Goal: Complete application form: Complete application form

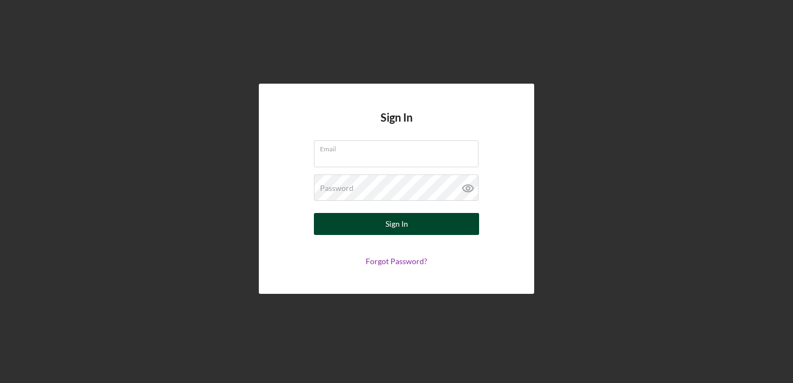
type input "[PERSON_NAME][EMAIL_ADDRESS][DOMAIN_NAME]"
click at [352, 229] on button "Sign In" at bounding box center [396, 224] width 165 height 22
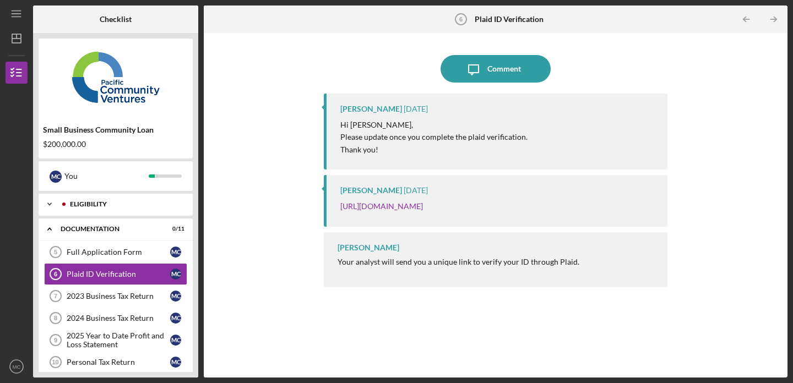
click at [126, 195] on div "Icon/Expander Eligibility 5 / 5" at bounding box center [116, 204] width 154 height 22
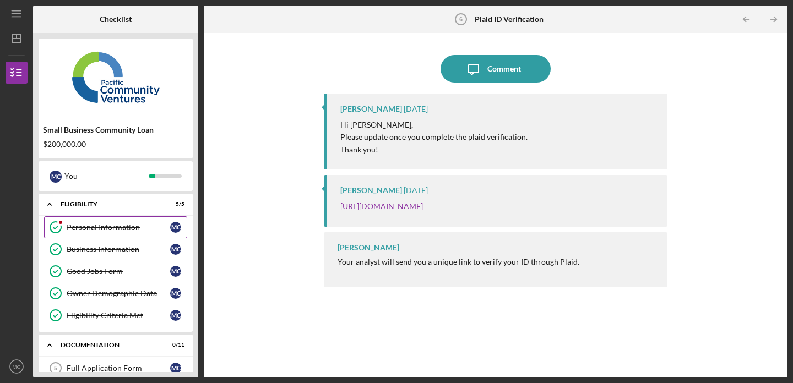
click at [59, 223] on div at bounding box center [60, 222] width 7 height 7
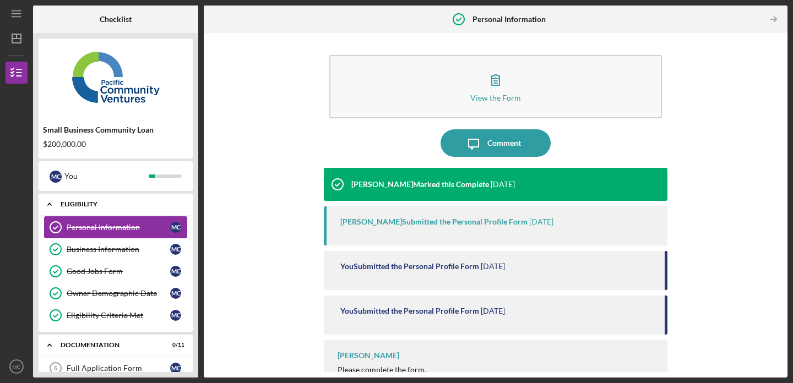
click at [85, 208] on div "Icon/Expander Eligibility 5 / 5" at bounding box center [116, 204] width 154 height 23
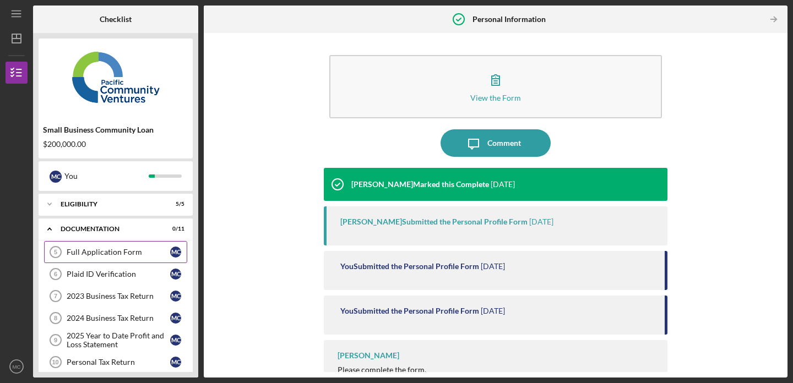
click at [95, 249] on div "Full Application Form" at bounding box center [119, 252] width 104 height 9
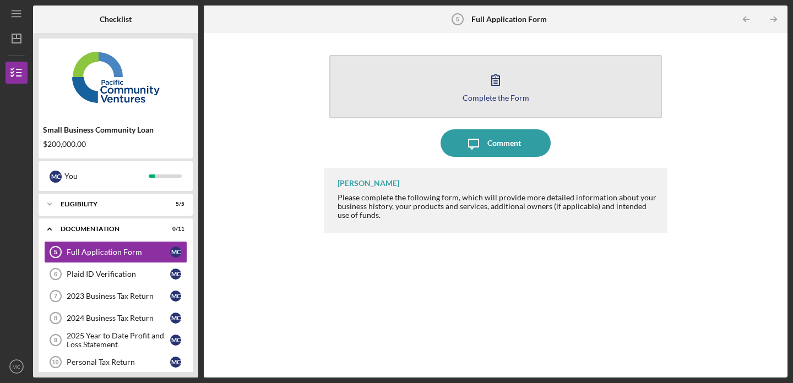
click at [488, 73] on icon "button" at bounding box center [496, 80] width 28 height 28
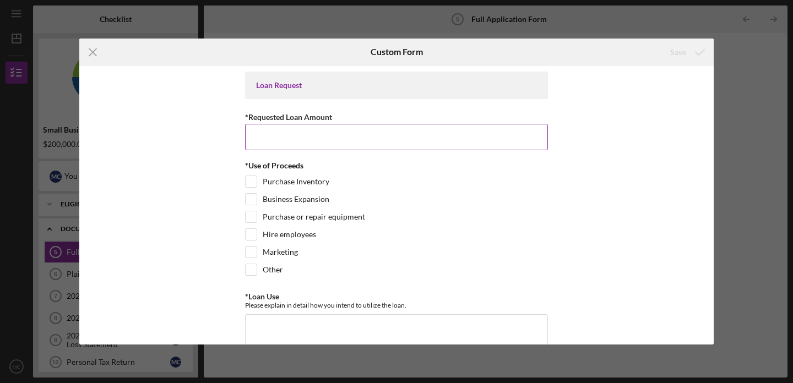
click at [391, 136] on input "*Requested Loan Amount" at bounding box center [396, 137] width 303 height 26
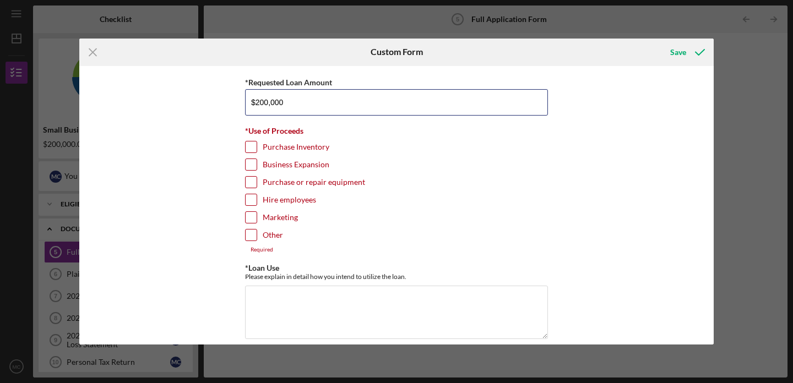
scroll to position [40, 0]
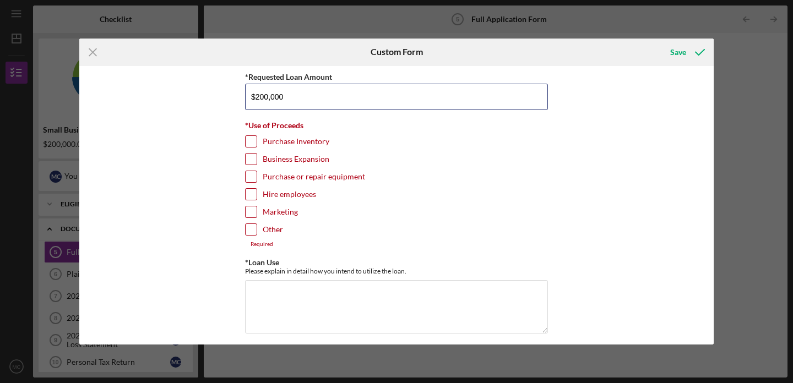
type input "$200,000"
click at [290, 159] on label "Business Expansion" at bounding box center [296, 159] width 67 height 11
click at [257, 159] on input "Business Expansion" at bounding box center [251, 159] width 11 height 11
checkbox input "true"
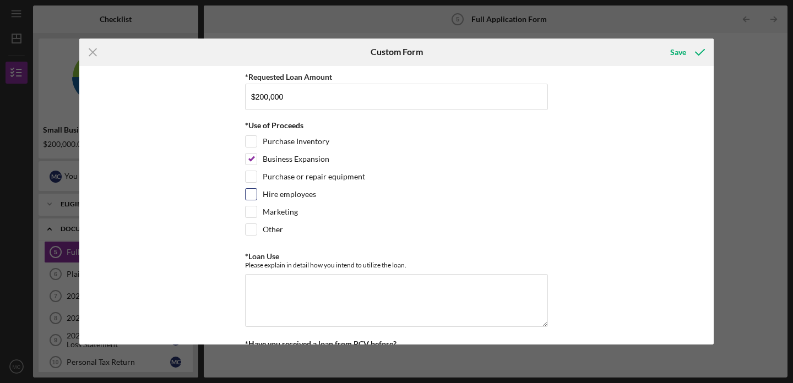
click at [282, 194] on label "Hire employees" at bounding box center [289, 194] width 53 height 11
click at [257, 194] on input "Hire employees" at bounding box center [251, 194] width 11 height 11
checkbox input "true"
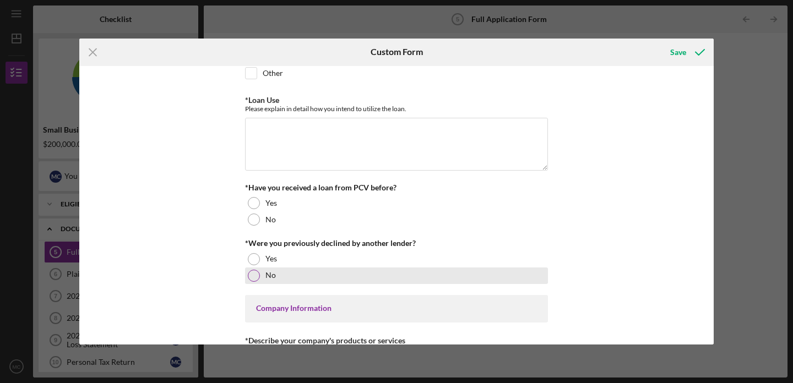
scroll to position [264, 0]
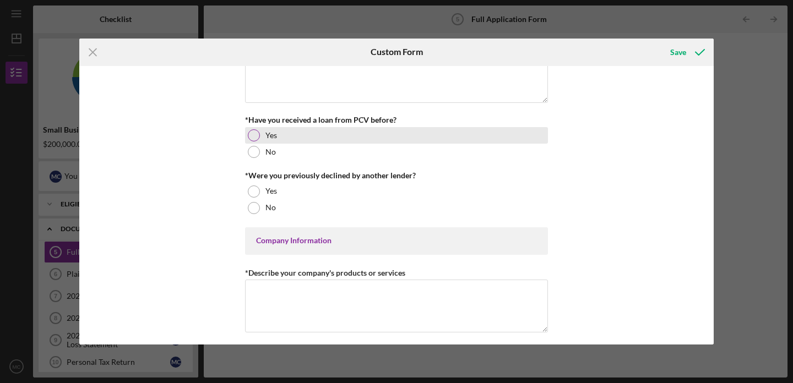
click at [268, 140] on div "Yes" at bounding box center [396, 135] width 303 height 17
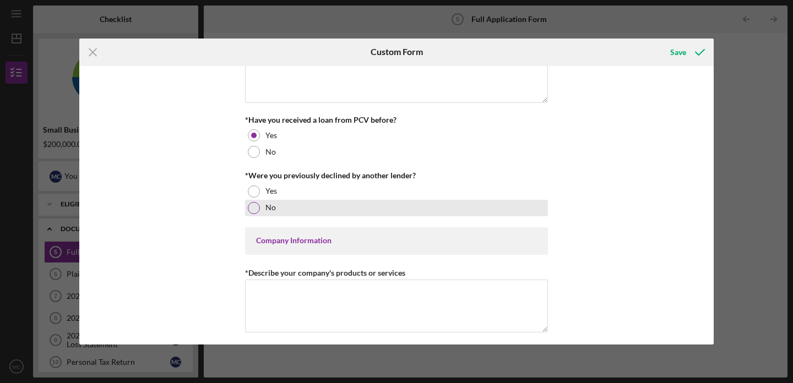
click at [259, 206] on div "No" at bounding box center [396, 208] width 303 height 17
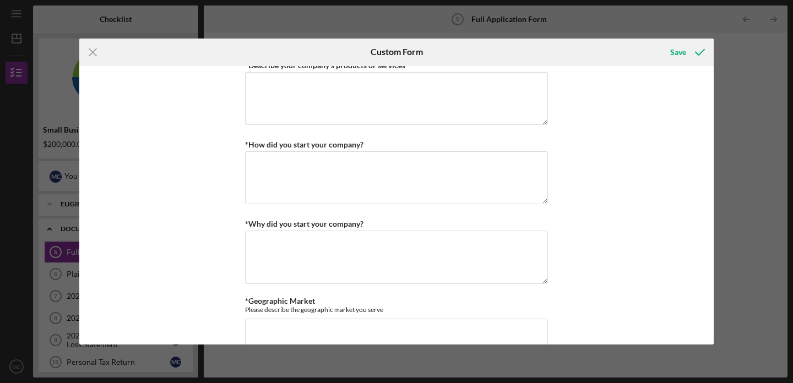
scroll to position [0, 0]
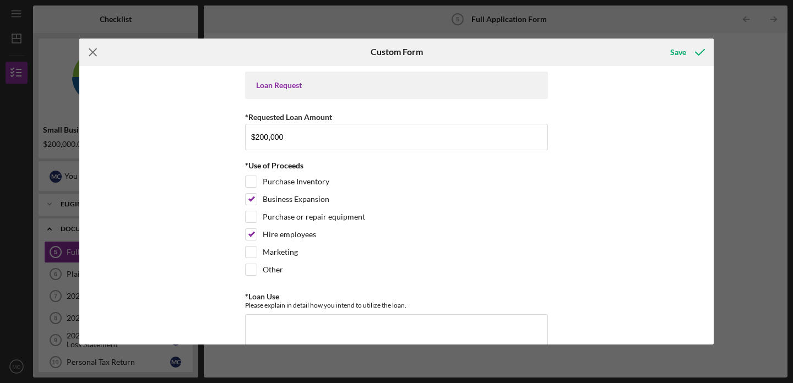
click at [95, 53] on icon "Icon/Menu Close" at bounding box center [93, 53] width 28 height 28
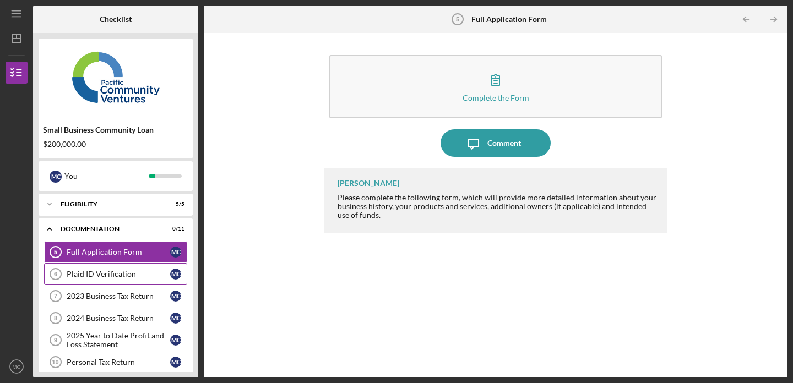
click at [102, 271] on div "Plaid ID Verification" at bounding box center [119, 274] width 104 height 9
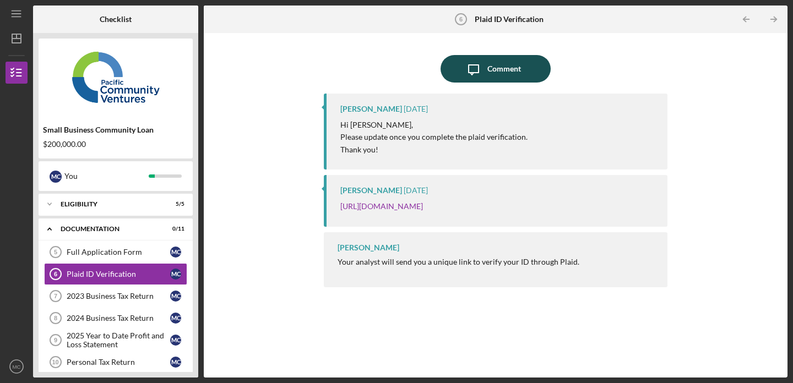
click at [501, 74] on div "Comment" at bounding box center [504, 69] width 34 height 28
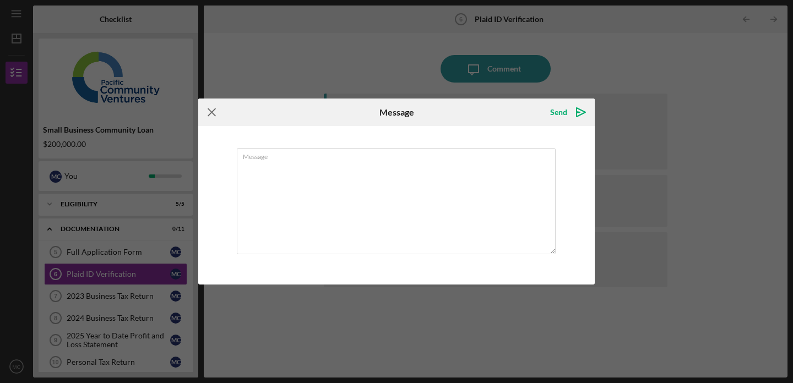
click at [213, 112] on icon "Icon/Menu Close" at bounding box center [212, 113] width 28 height 28
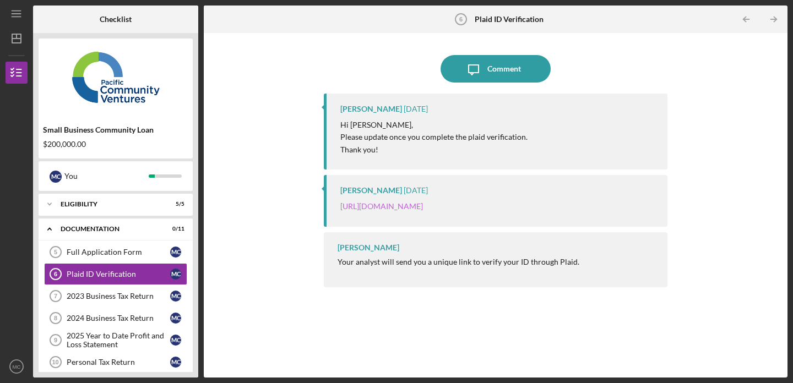
click at [396, 209] on link "[URL][DOMAIN_NAME]" at bounding box center [381, 206] width 83 height 9
click at [137, 293] on div "2023 Business Tax Return" at bounding box center [119, 296] width 104 height 9
